Goal: Task Accomplishment & Management: Manage account settings

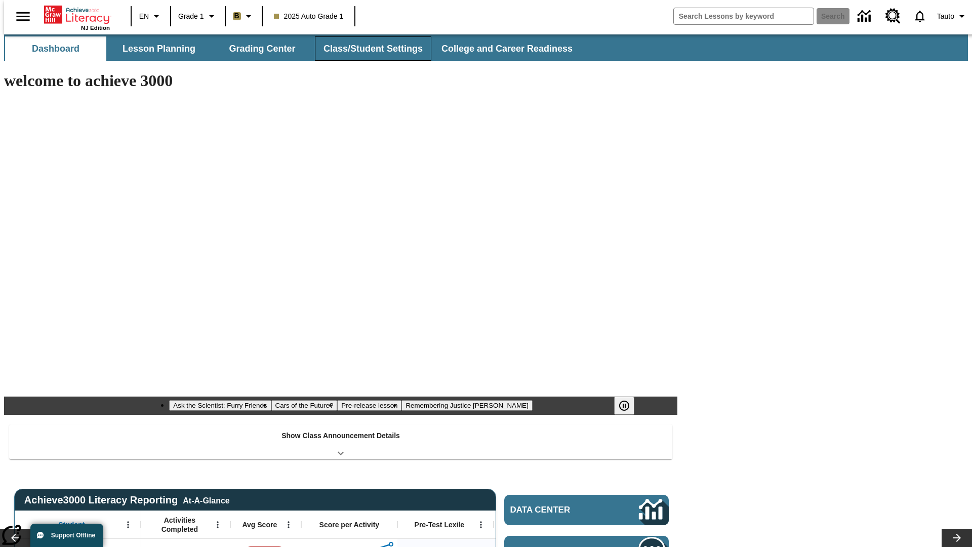
click at [368, 49] on button "Class/Student Settings" at bounding box center [373, 48] width 116 height 24
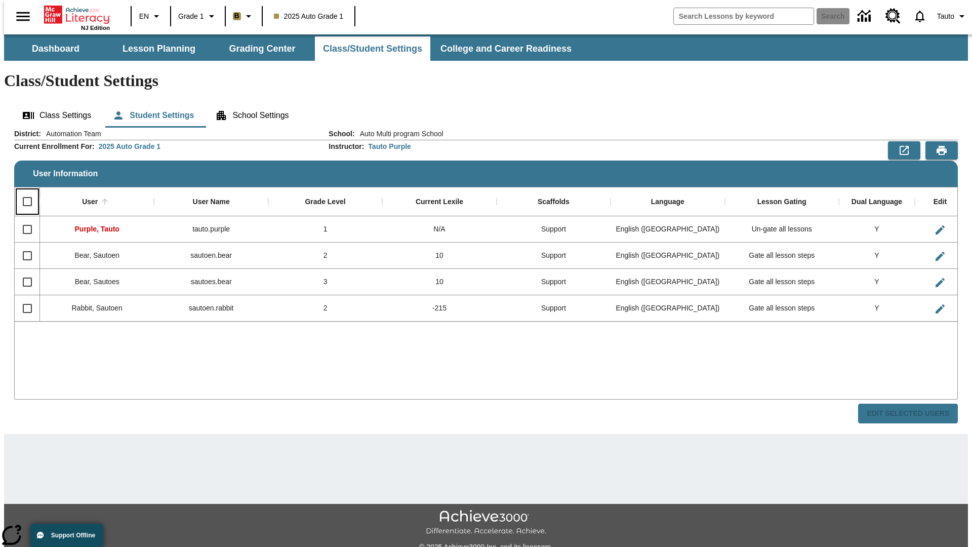
click at [23, 191] on input "Select all rows" at bounding box center [27, 201] width 21 height 21
checkbox input "true"
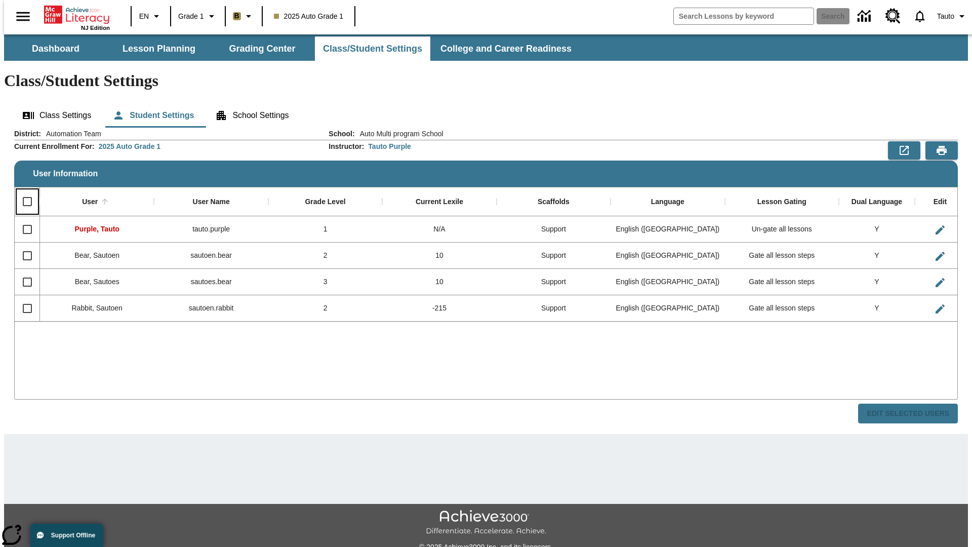
checkbox input "true"
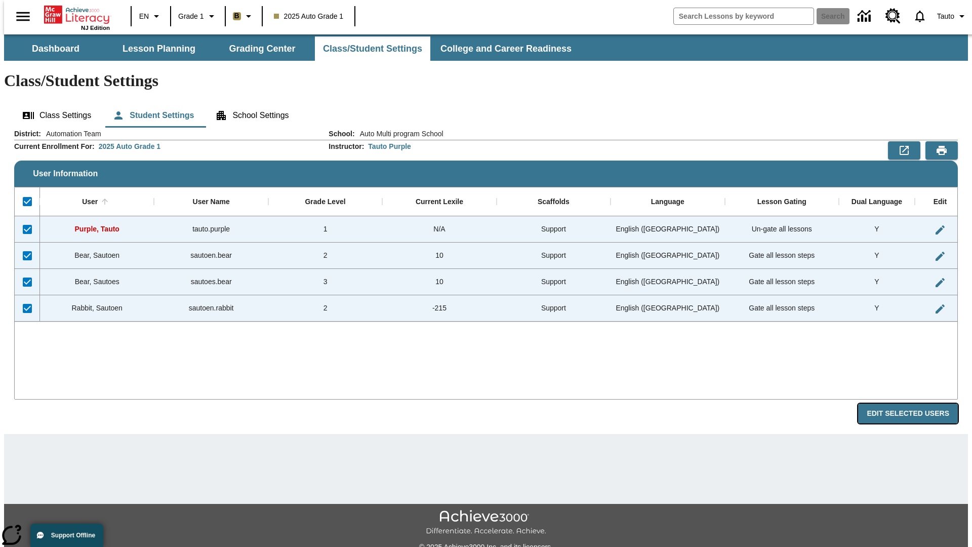
click at [916, 404] on button "Edit Selected Users" at bounding box center [909, 414] width 100 height 20
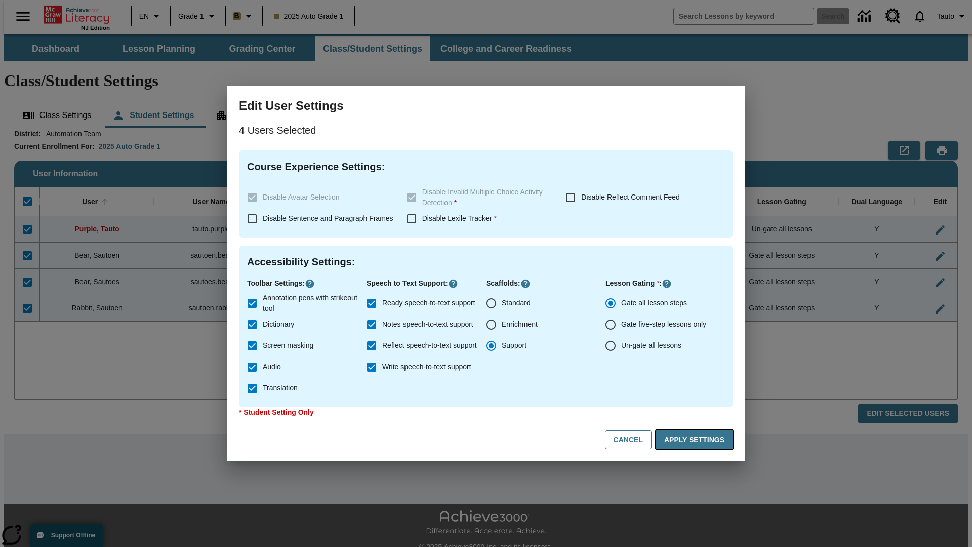
click at [696, 440] on button "Apply Settings" at bounding box center [694, 440] width 77 height 20
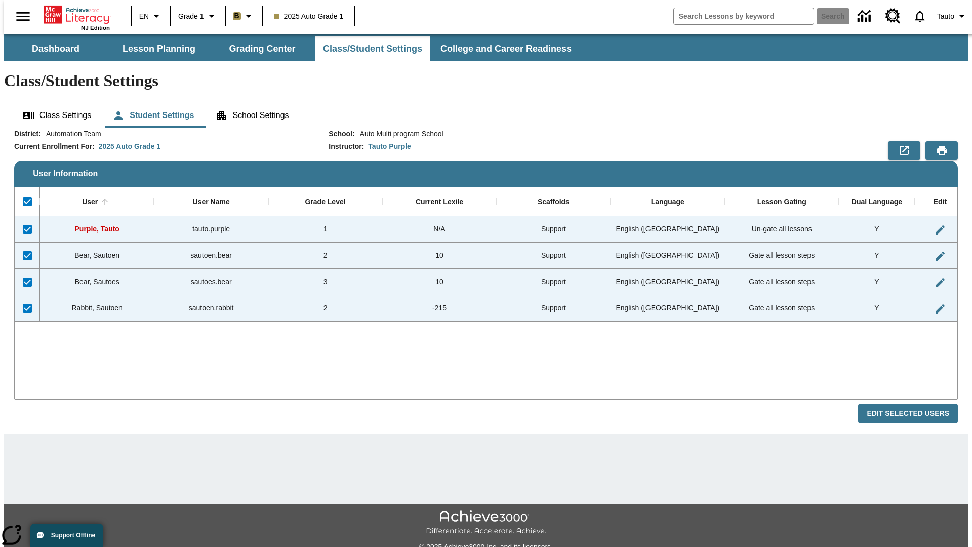
checkbox input "false"
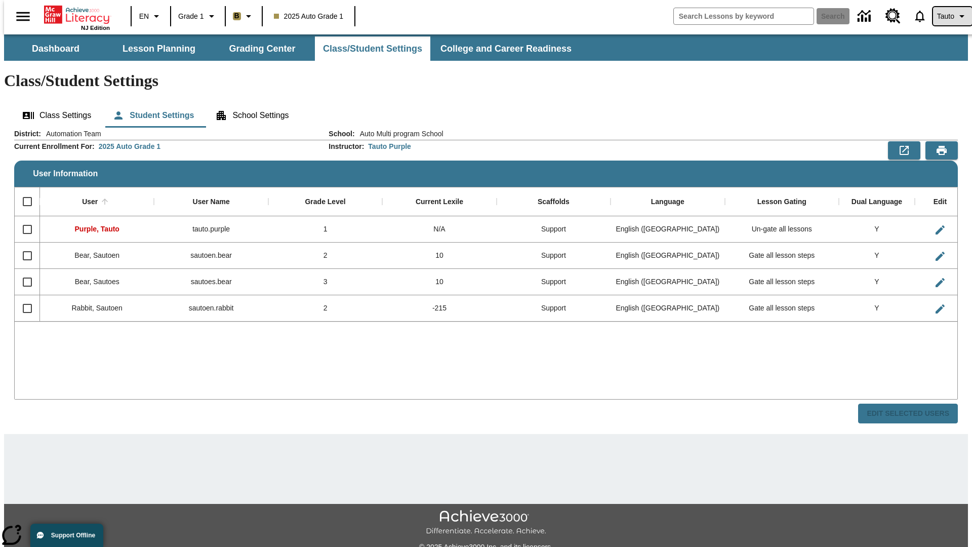
click at [948, 16] on span "Tauto" at bounding box center [946, 16] width 17 height 11
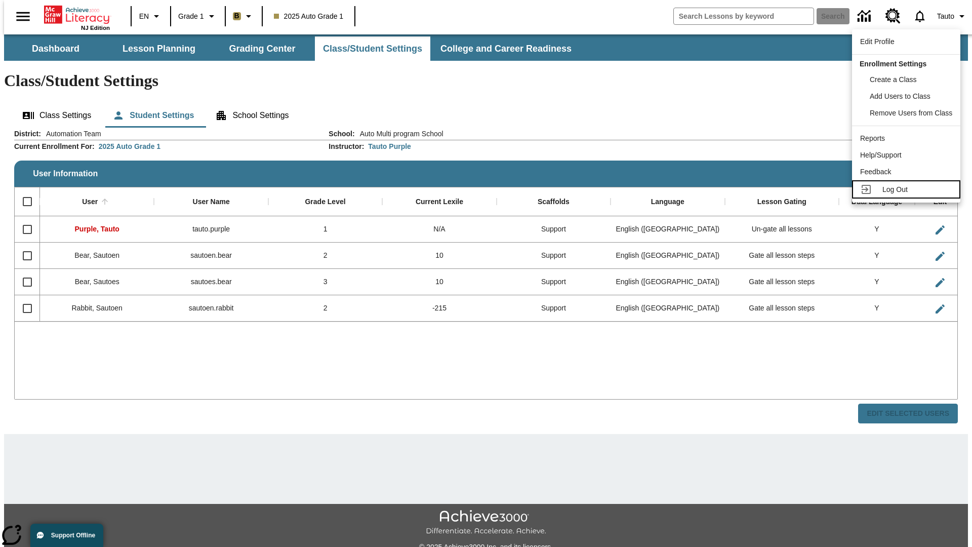
click at [908, 189] on span "Log Out" at bounding box center [895, 189] width 25 height 8
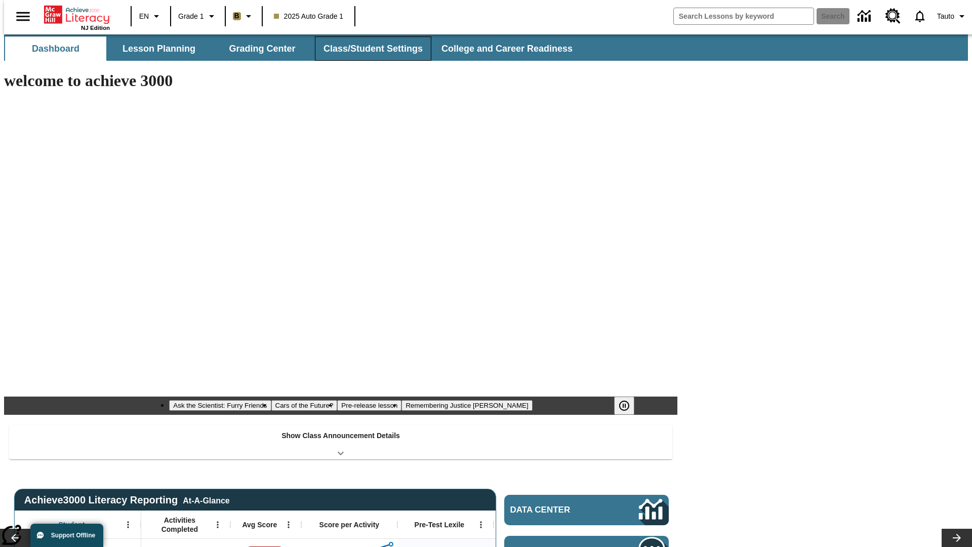
click at [368, 49] on button "Class/Student Settings" at bounding box center [373, 48] width 116 height 24
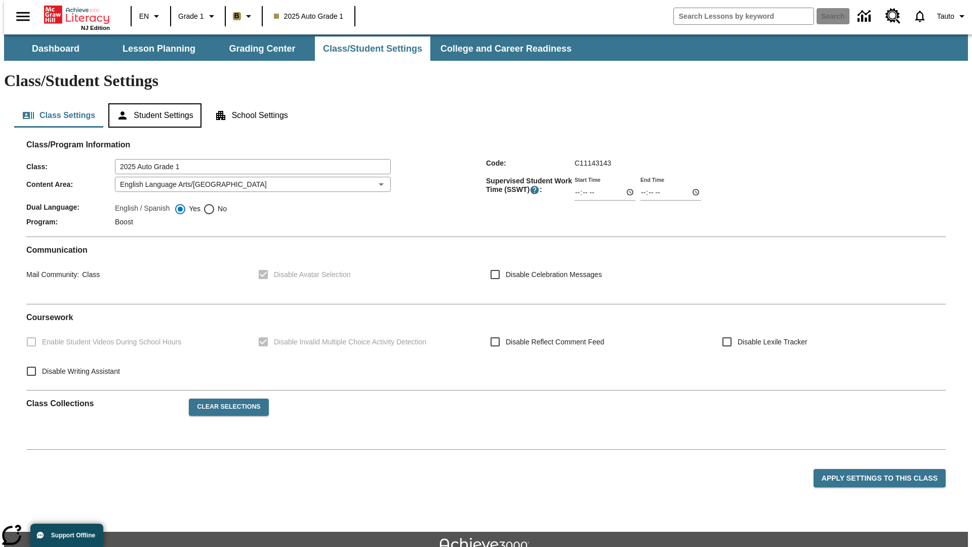
click at [152, 103] on button "Student Settings" at bounding box center [154, 115] width 93 height 24
